Goal: Obtain resource: Obtain resource

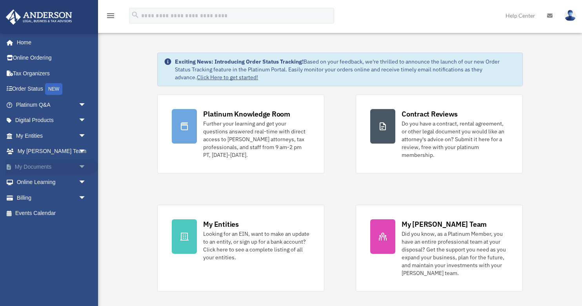
click at [42, 168] on link "My Documents arrow_drop_down" at bounding box center [51, 167] width 92 height 16
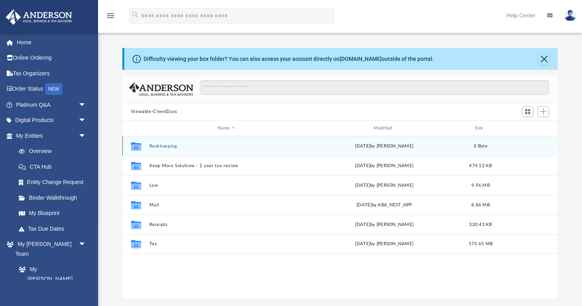
scroll to position [0, 0]
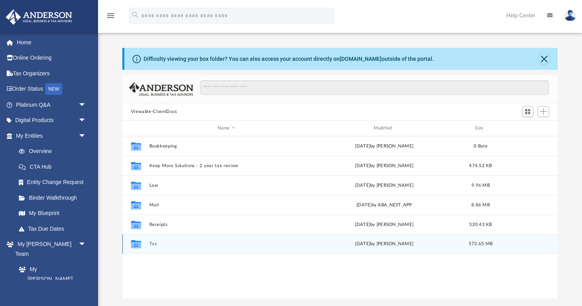
click at [154, 245] on button "Tax" at bounding box center [226, 243] width 154 height 5
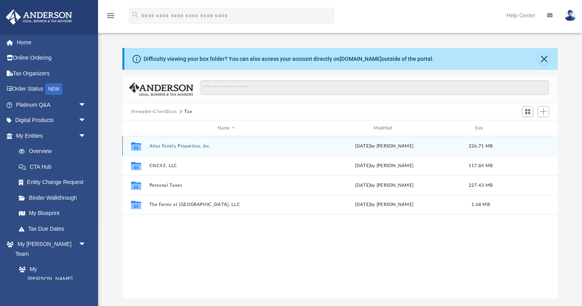
click at [171, 144] on button "Atlas Family Properties, Inc." at bounding box center [226, 145] width 154 height 5
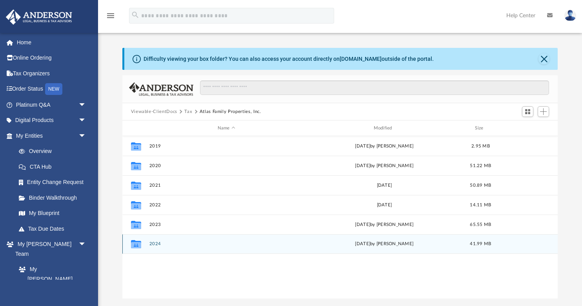
click at [158, 244] on button "2024" at bounding box center [226, 243] width 154 height 5
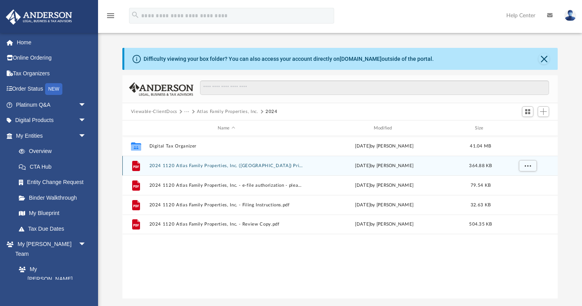
click at [198, 166] on button "2024 1120 Atlas Family Properties, Inc. ([GEOGRAPHIC_DATA]) Print, Sign, Mail.p…" at bounding box center [226, 165] width 154 height 5
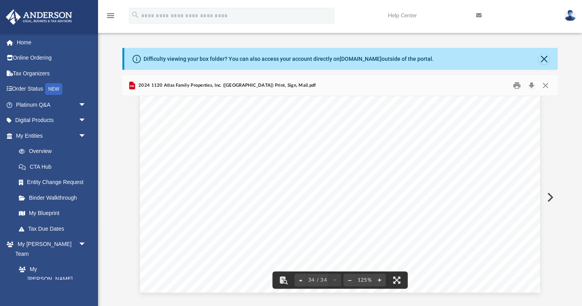
scroll to position [17788, 0]
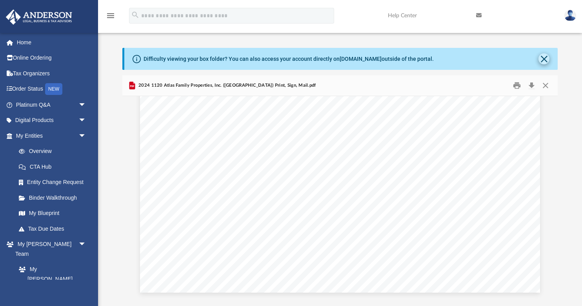
click at [543, 60] on button "Close" at bounding box center [543, 58] width 11 height 11
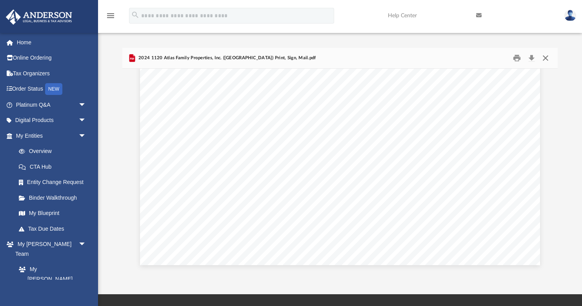
click at [548, 56] on button "Close" at bounding box center [545, 58] width 14 height 12
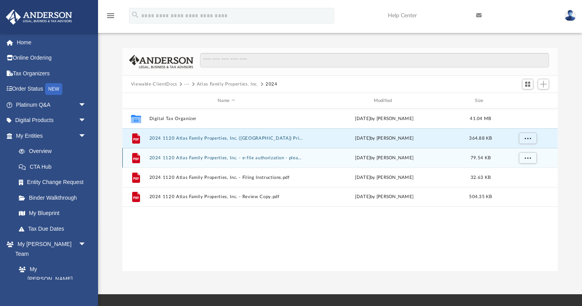
click at [234, 158] on button "2024 1120 Atlas Family Properties, Inc. - e-file authorization - please sign.pdf" at bounding box center [226, 157] width 154 height 5
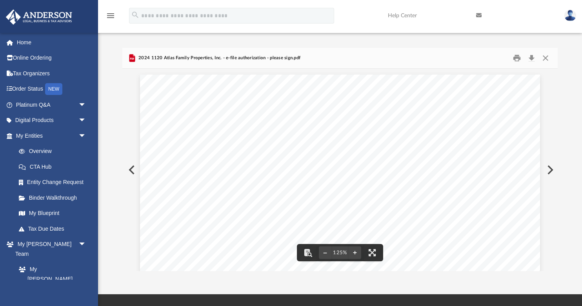
scroll to position [0, 0]
click at [546, 58] on button "Close" at bounding box center [545, 58] width 14 height 12
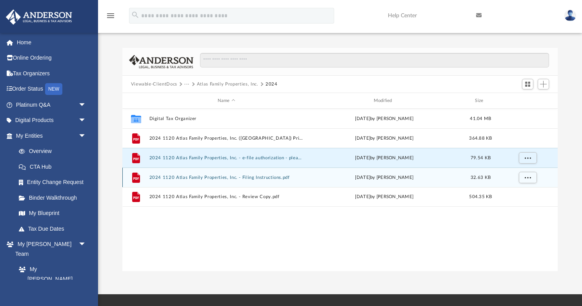
click at [239, 174] on div "File 2024 1120 Atlas Family Properties, Inc. - Filing Instructions.pdf [DATE] b…" at bounding box center [339, 177] width 435 height 20
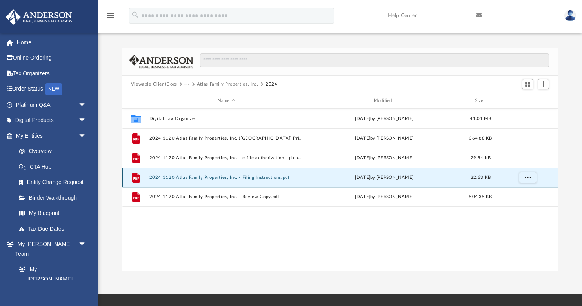
click at [235, 178] on button "2024 1120 Atlas Family Properties, Inc. - Filing Instructions.pdf" at bounding box center [226, 177] width 154 height 5
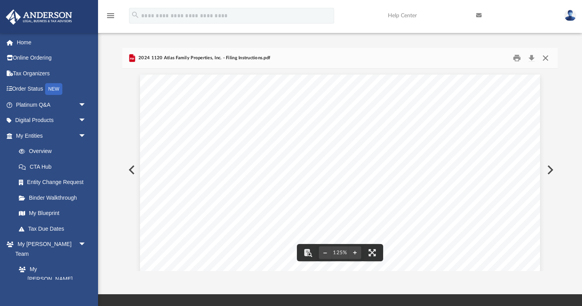
click at [547, 56] on button "Close" at bounding box center [545, 58] width 14 height 12
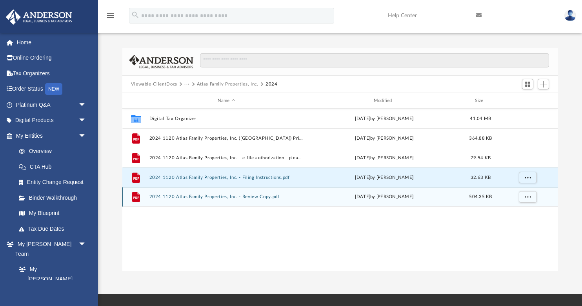
click at [236, 196] on button "2024 1120 Atlas Family Properties, Inc. - Review Copy.pdf" at bounding box center [226, 196] width 154 height 5
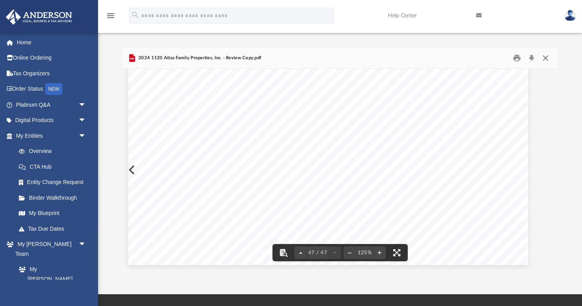
click at [546, 60] on button "Close" at bounding box center [545, 58] width 14 height 12
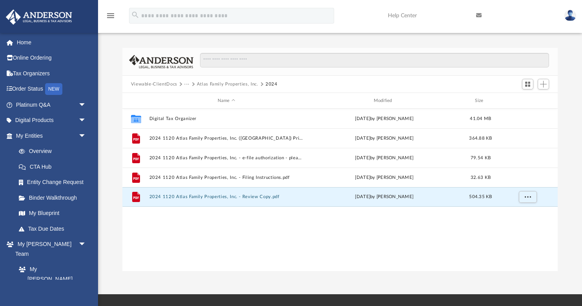
click at [164, 83] on button "Viewable-ClientDocs" at bounding box center [154, 84] width 46 height 7
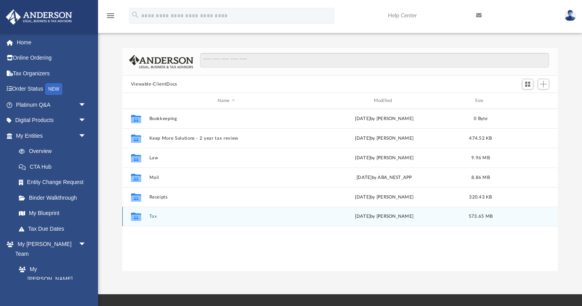
click at [153, 216] on button "Tax" at bounding box center [226, 216] width 154 height 5
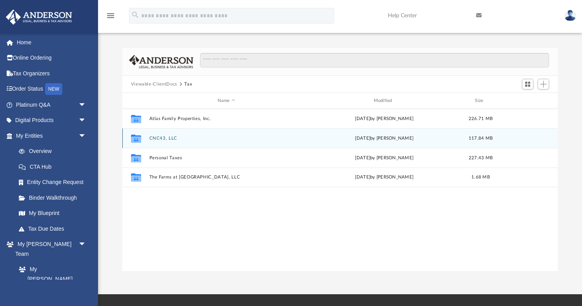
click at [154, 137] on button "CNC43, LLC" at bounding box center [226, 138] width 154 height 5
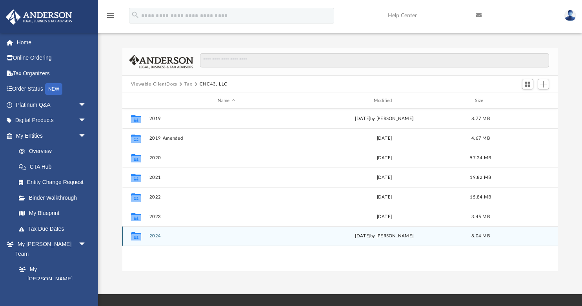
click at [156, 236] on button "2024" at bounding box center [226, 235] width 154 height 5
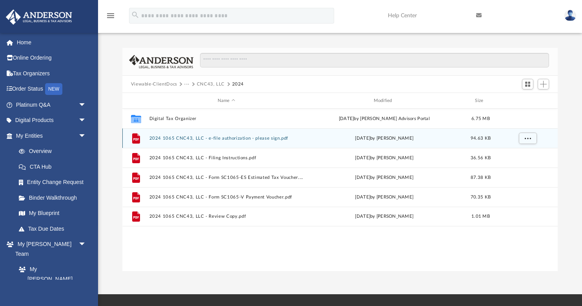
click at [188, 140] on button "2024 1065 CNC43, LLC - e-file authorization - please sign.pdf" at bounding box center [226, 138] width 154 height 5
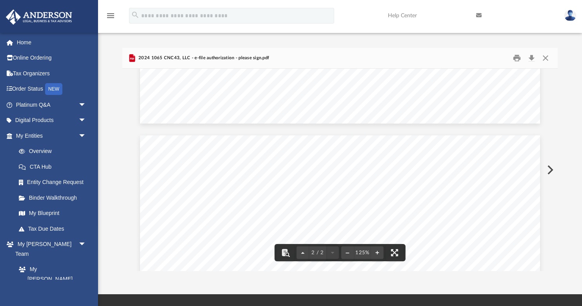
scroll to position [473, 0]
click at [546, 58] on button "Close" at bounding box center [545, 58] width 14 height 12
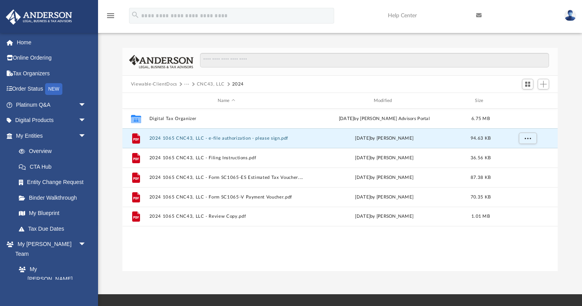
click at [153, 83] on button "Viewable-ClientDocs" at bounding box center [154, 84] width 46 height 7
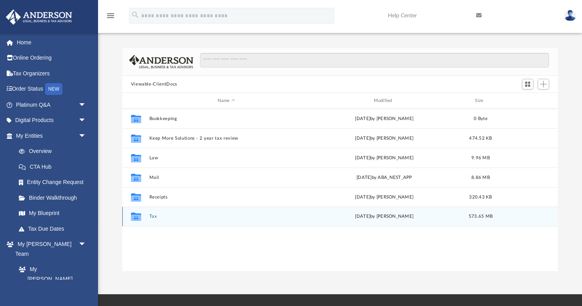
click at [155, 218] on button "Tax" at bounding box center [226, 216] width 154 height 5
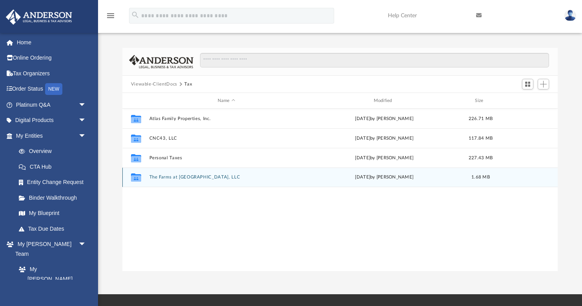
click at [195, 178] on button "The Farms at [GEOGRAPHIC_DATA], LLC" at bounding box center [226, 176] width 154 height 5
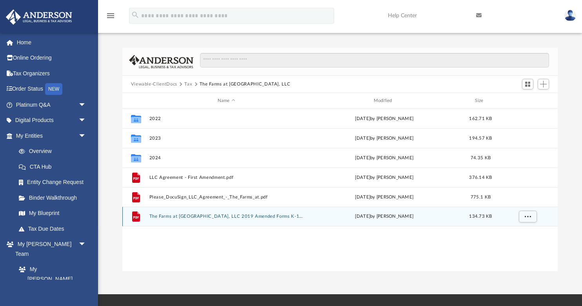
click at [187, 214] on button "The Farms at [GEOGRAPHIC_DATA], LLC 2019 Amended Forms K-1_5716999_5 NADA for Y…" at bounding box center [226, 216] width 154 height 5
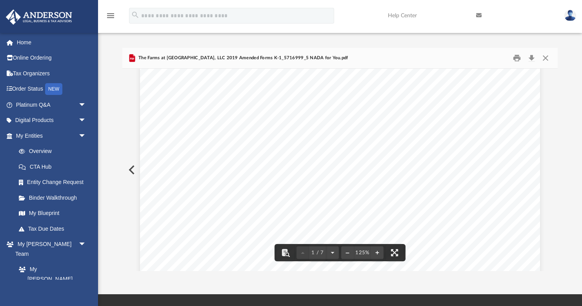
scroll to position [69, 0]
click at [546, 58] on button "Close" at bounding box center [545, 58] width 14 height 12
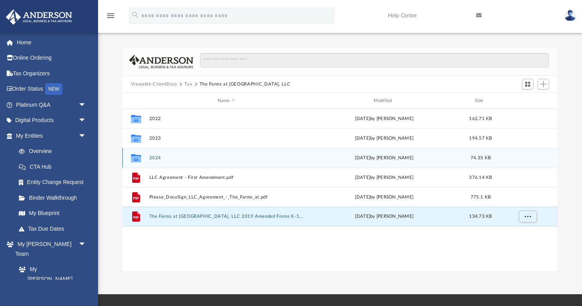
click at [156, 158] on button "2024" at bounding box center [226, 157] width 154 height 5
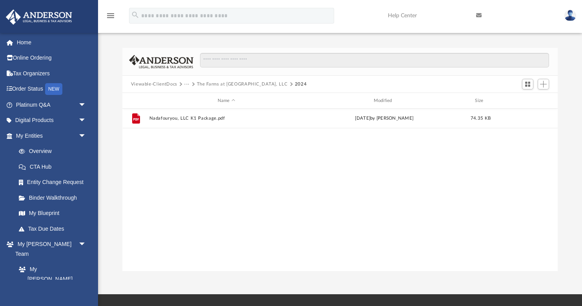
click at [154, 84] on button "Viewable-ClientDocs" at bounding box center [154, 84] width 46 height 7
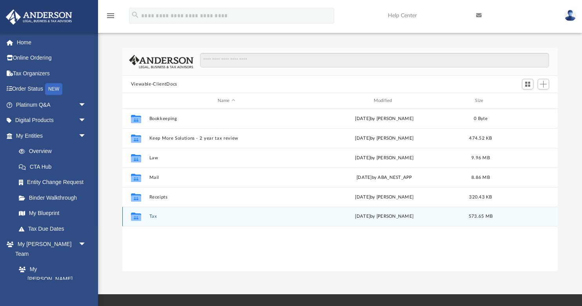
click at [153, 217] on button "Tax" at bounding box center [226, 216] width 154 height 5
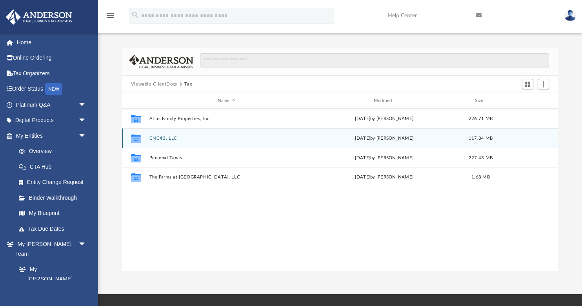
click at [160, 136] on button "CNC43, LLC" at bounding box center [226, 138] width 154 height 5
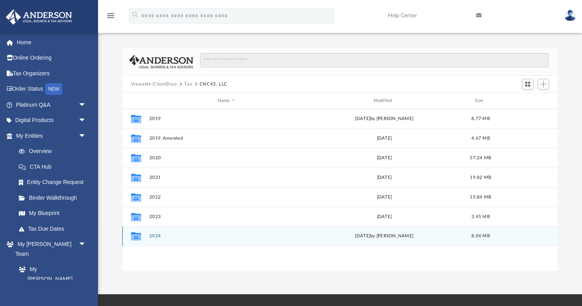
click at [162, 241] on div "Collaborated Folder 2024 [DATE] by [PERSON_NAME] 8.04 MB" at bounding box center [339, 236] width 435 height 20
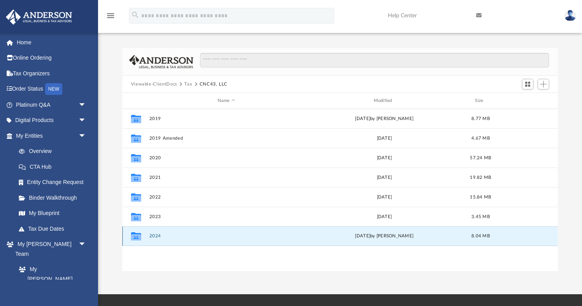
click at [154, 234] on button "2024" at bounding box center [226, 235] width 154 height 5
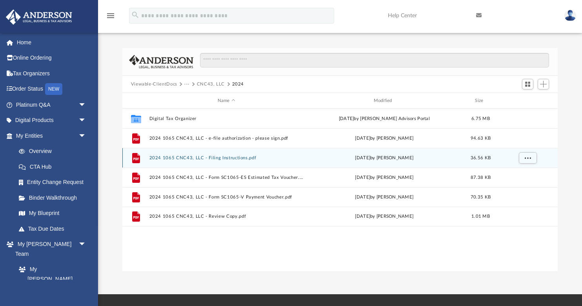
click at [192, 157] on button "2024 1065 CNC43, LLC - Filing Instructions.pdf" at bounding box center [226, 157] width 154 height 5
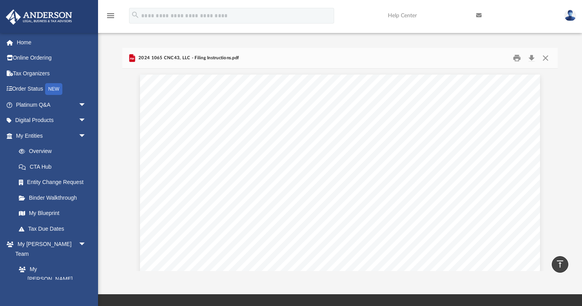
scroll to position [0, 0]
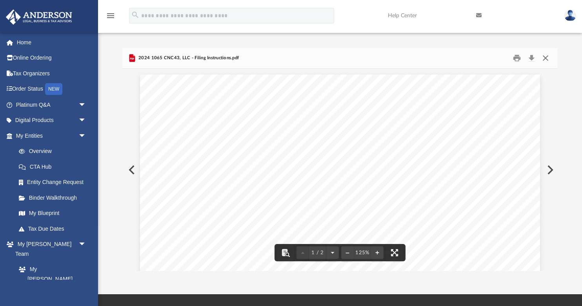
click at [547, 58] on button "Close" at bounding box center [545, 58] width 14 height 12
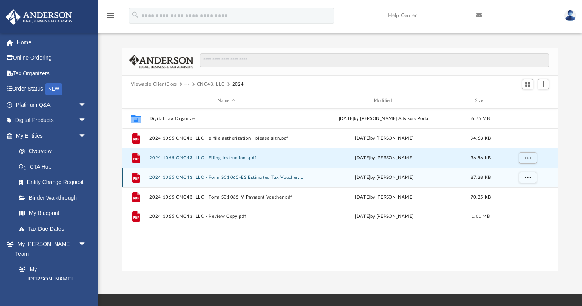
click at [237, 176] on button "2024 1065 CNC43, LLC - Form SC1065-ES Estimated Tax Voucher.pdf" at bounding box center [226, 177] width 154 height 5
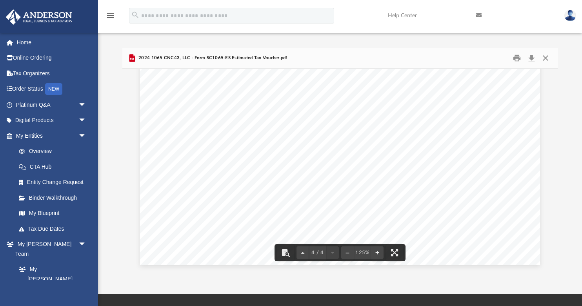
scroll to position [1914, 0]
click at [544, 58] on button "Close" at bounding box center [545, 58] width 14 height 12
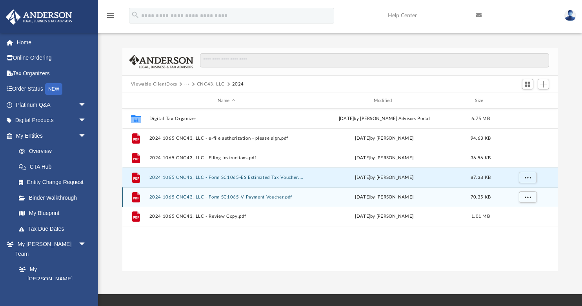
click at [222, 195] on button "2024 1065 CNC43, LLC - Form SC1065-V Payment Voucher.pdf" at bounding box center [226, 196] width 154 height 5
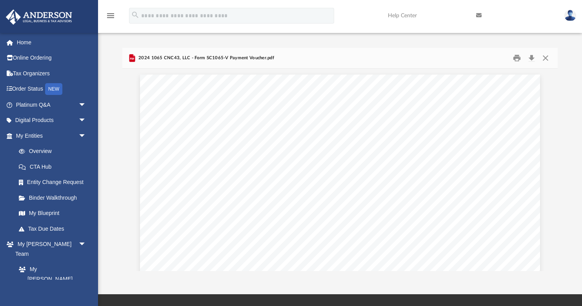
scroll to position [0, 0]
click at [548, 60] on button "Close" at bounding box center [545, 58] width 14 height 12
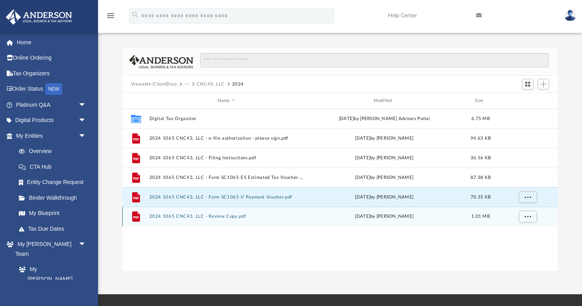
click at [212, 215] on button "2024 1065 CNC43, LLC - Review Copy.pdf" at bounding box center [226, 216] width 154 height 5
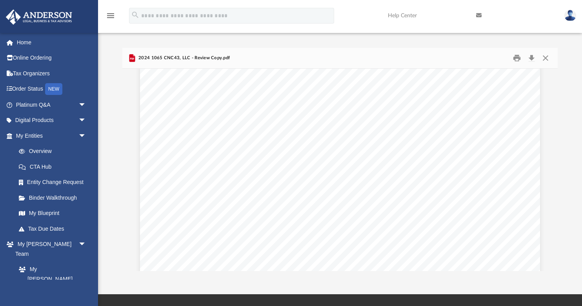
scroll to position [6941, 0]
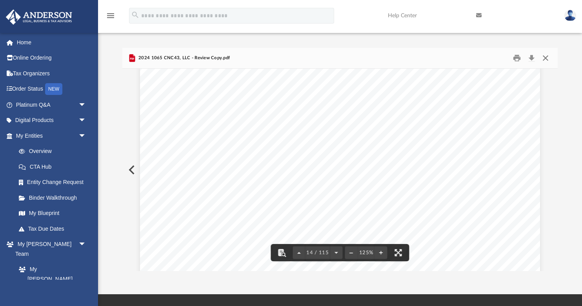
click at [547, 56] on button "Close" at bounding box center [545, 58] width 14 height 12
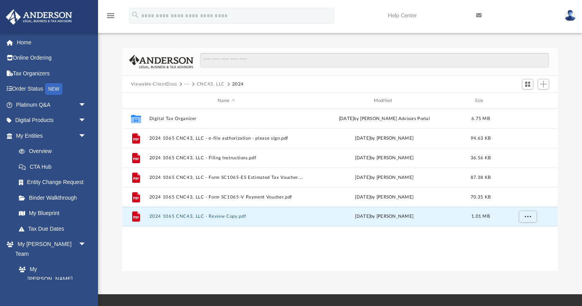
click at [146, 83] on button "Viewable-ClientDocs" at bounding box center [154, 84] width 46 height 7
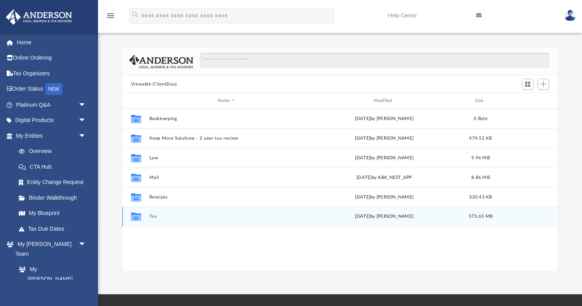
click at [149, 216] on button "Tax" at bounding box center [226, 216] width 154 height 5
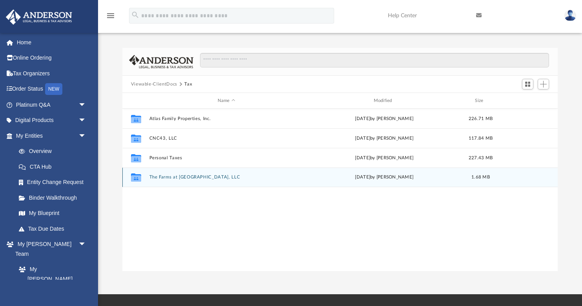
click at [167, 176] on button "The Farms at [GEOGRAPHIC_DATA], LLC" at bounding box center [226, 176] width 154 height 5
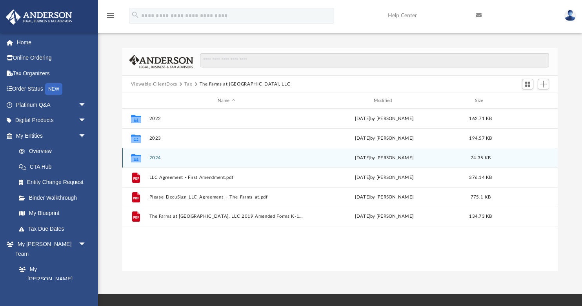
click at [155, 157] on button "2024" at bounding box center [226, 157] width 154 height 5
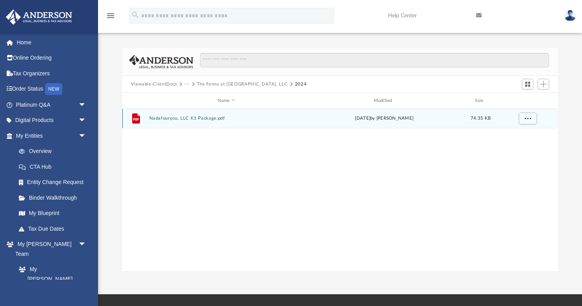
click at [169, 118] on button "Nadafouryou, LLC K1 Package.pdf" at bounding box center [226, 118] width 154 height 5
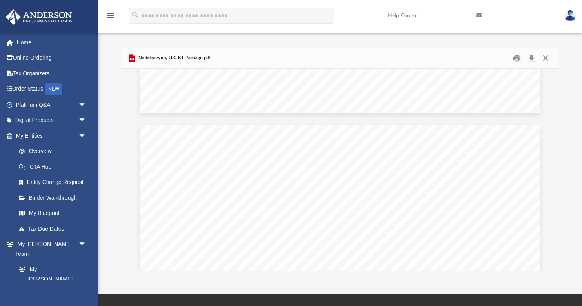
scroll to position [2592, 0]
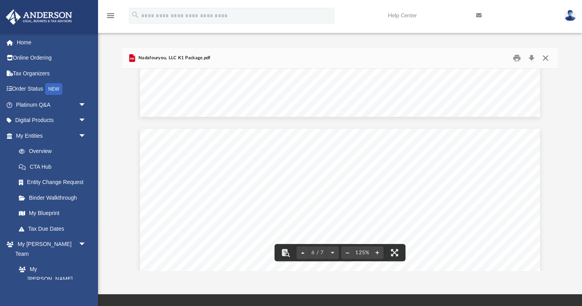
click at [548, 61] on button "Close" at bounding box center [545, 58] width 14 height 12
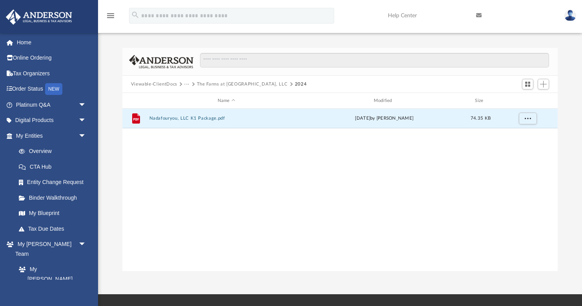
click at [139, 85] on button "Viewable-ClientDocs" at bounding box center [154, 84] width 46 height 7
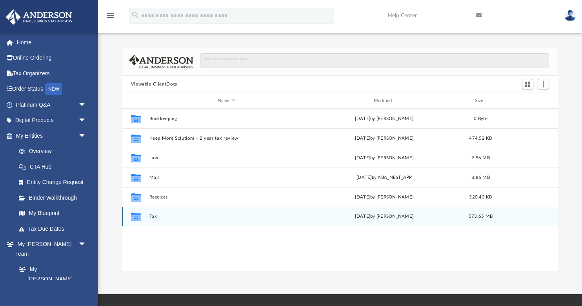
click at [155, 216] on button "Tax" at bounding box center [226, 216] width 154 height 5
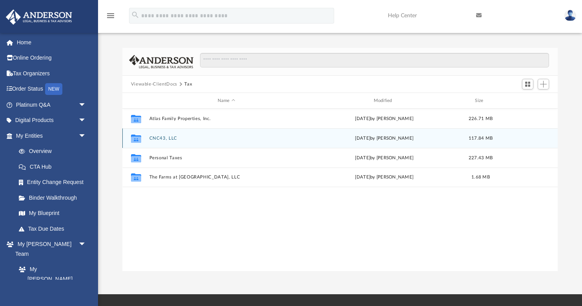
click at [158, 139] on button "CNC43, LLC" at bounding box center [226, 138] width 154 height 5
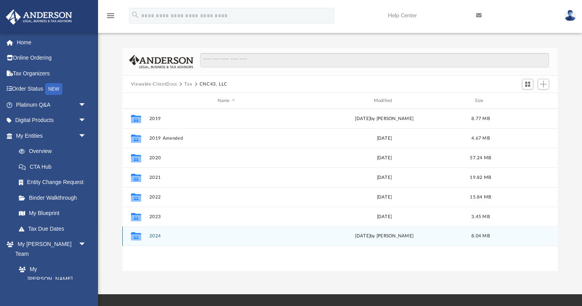
click at [157, 236] on button "2024" at bounding box center [226, 235] width 154 height 5
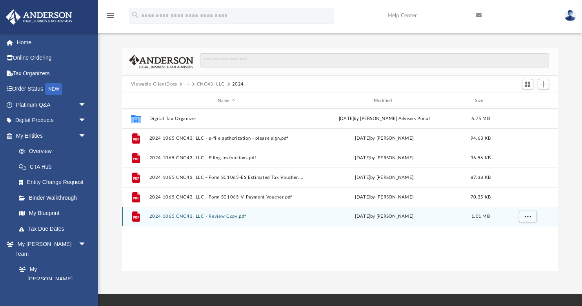
click at [190, 214] on button "2024 1065 CNC43, LLC - Review Copy.pdf" at bounding box center [226, 216] width 154 height 5
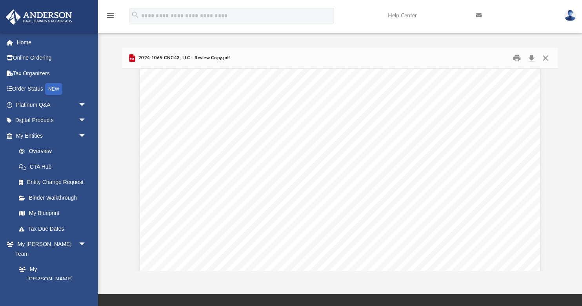
scroll to position [24978, 0]
